Goal: Download file/media

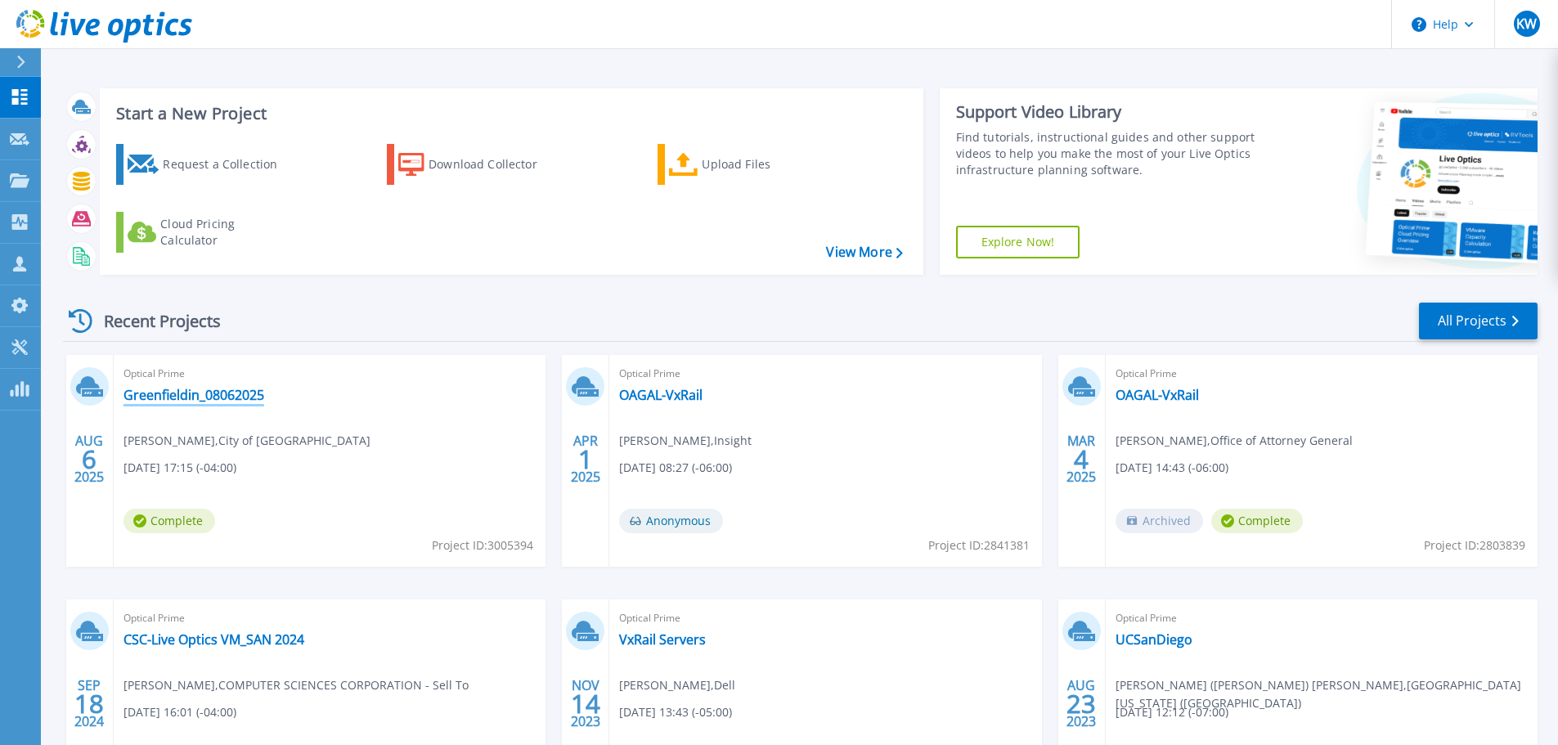
click at [156, 403] on link "Greenfieldin_08062025" at bounding box center [194, 395] width 141 height 16
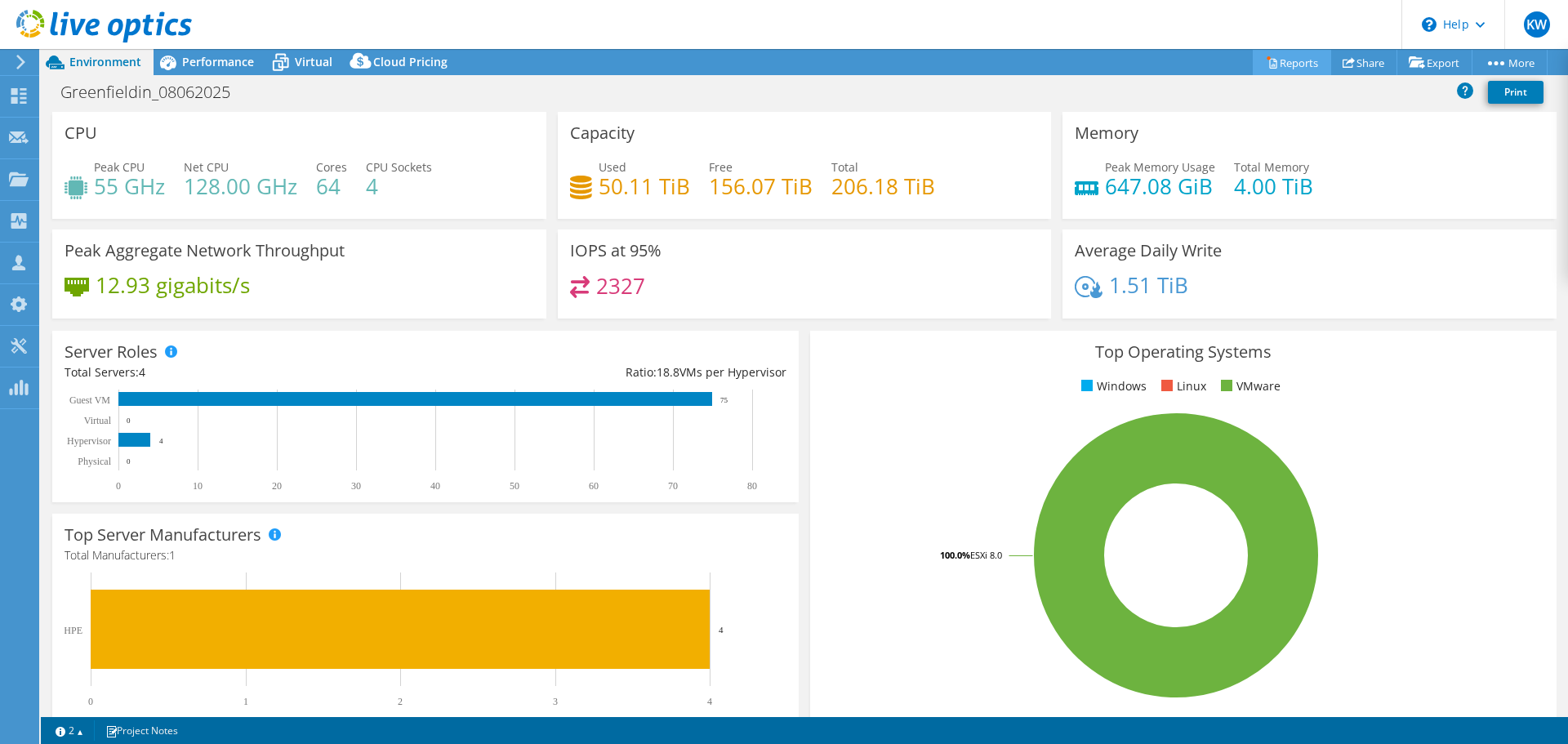
click at [1285, 67] on link "Reports" at bounding box center [1292, 62] width 79 height 25
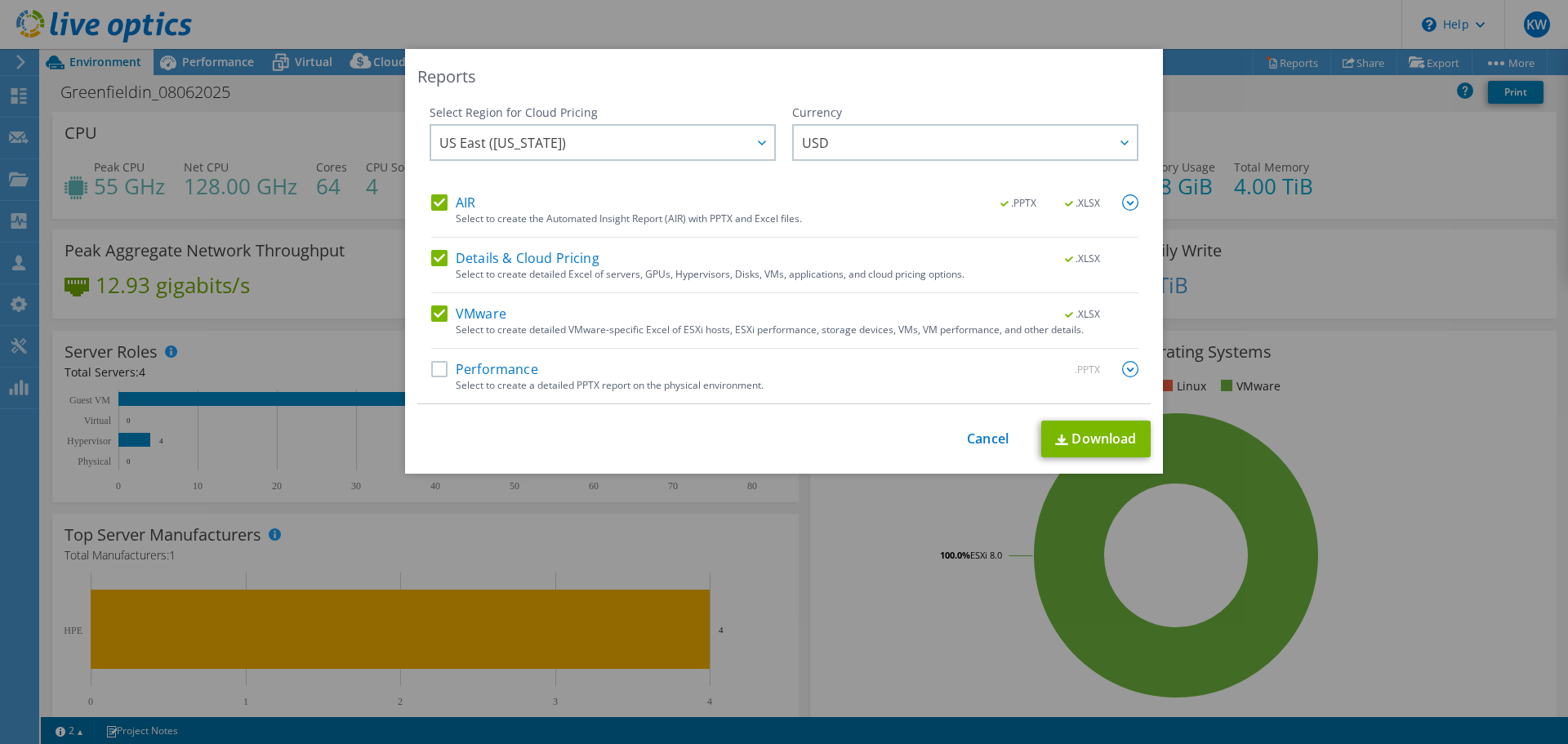
click at [438, 377] on label "Performance" at bounding box center [484, 370] width 107 height 16
click at [0, 0] on input "Performance" at bounding box center [0, 0] width 0 height 0
click at [748, 142] on div at bounding box center [761, 143] width 26 height 34
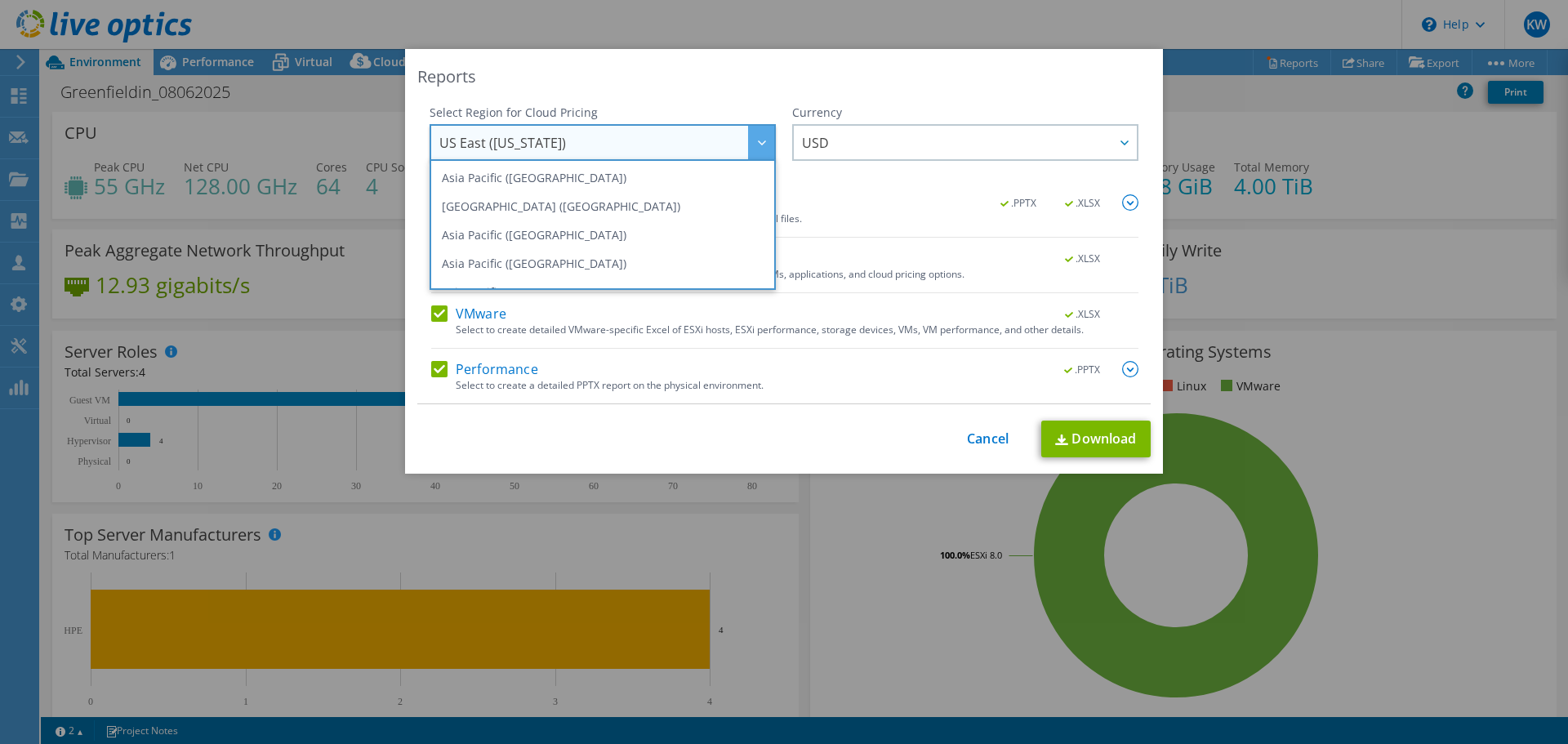
click at [748, 142] on div at bounding box center [761, 143] width 26 height 34
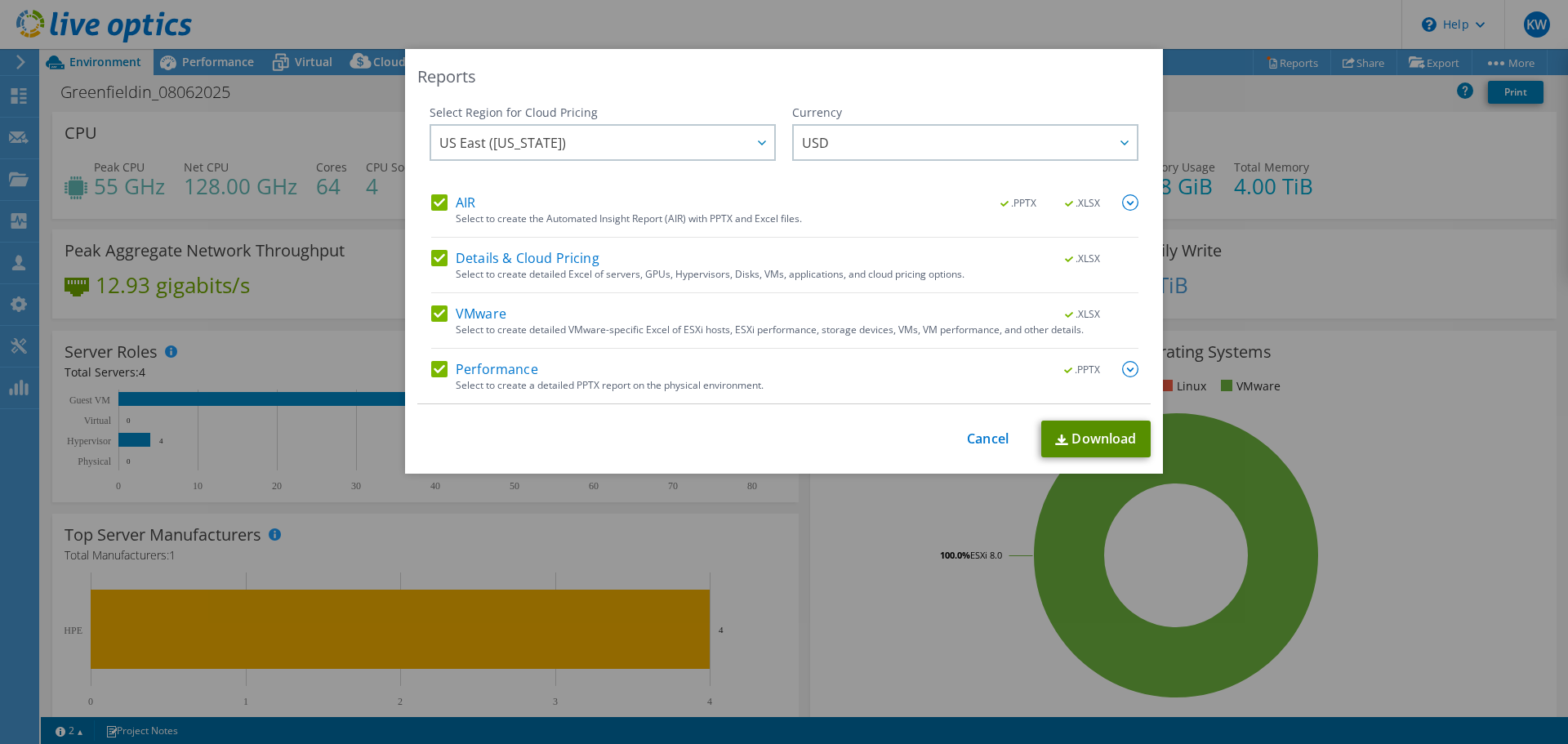
click at [1099, 437] on link "Download" at bounding box center [1097, 438] width 110 height 37
